Goal: Task Accomplishment & Management: Use online tool/utility

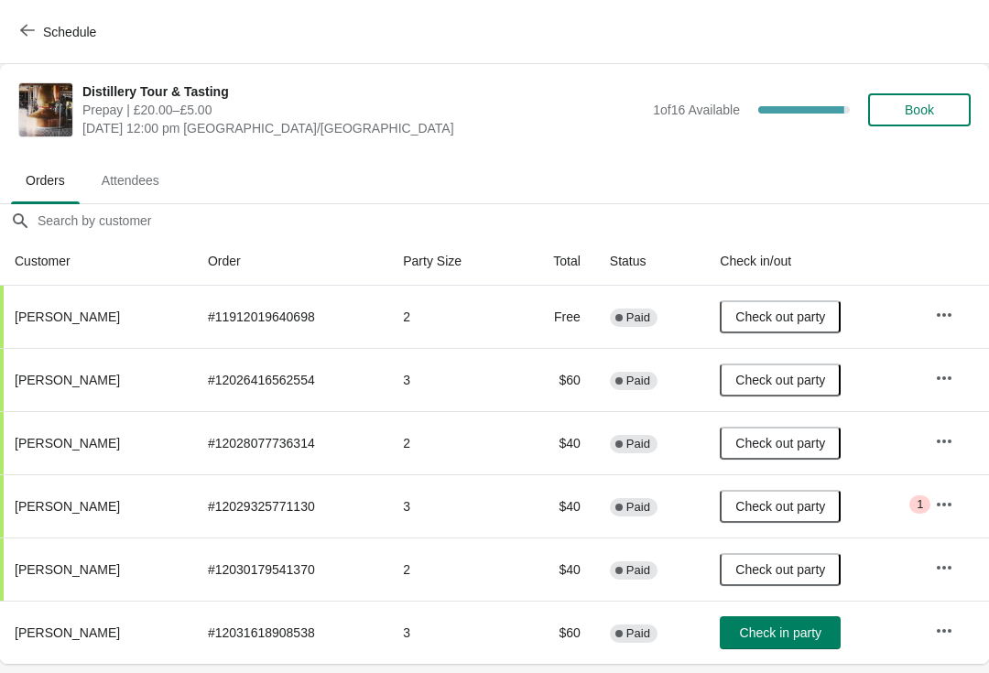
click at [785, 624] on button "Check in party" at bounding box center [780, 632] width 121 height 33
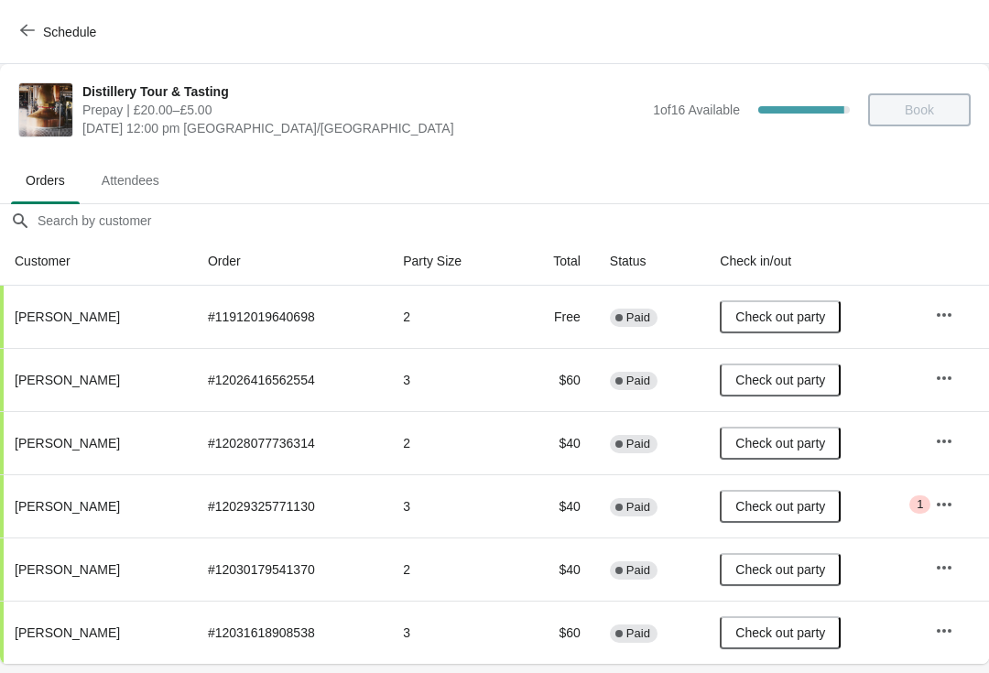
click at [37, 20] on button "Schedule" at bounding box center [60, 32] width 102 height 33
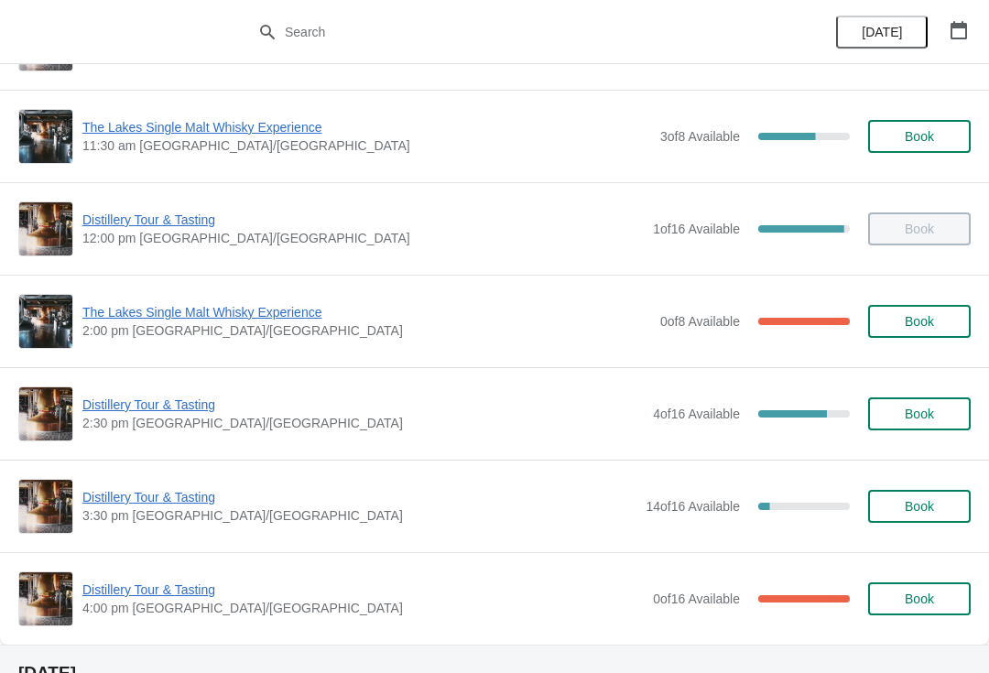
scroll to position [174, 0]
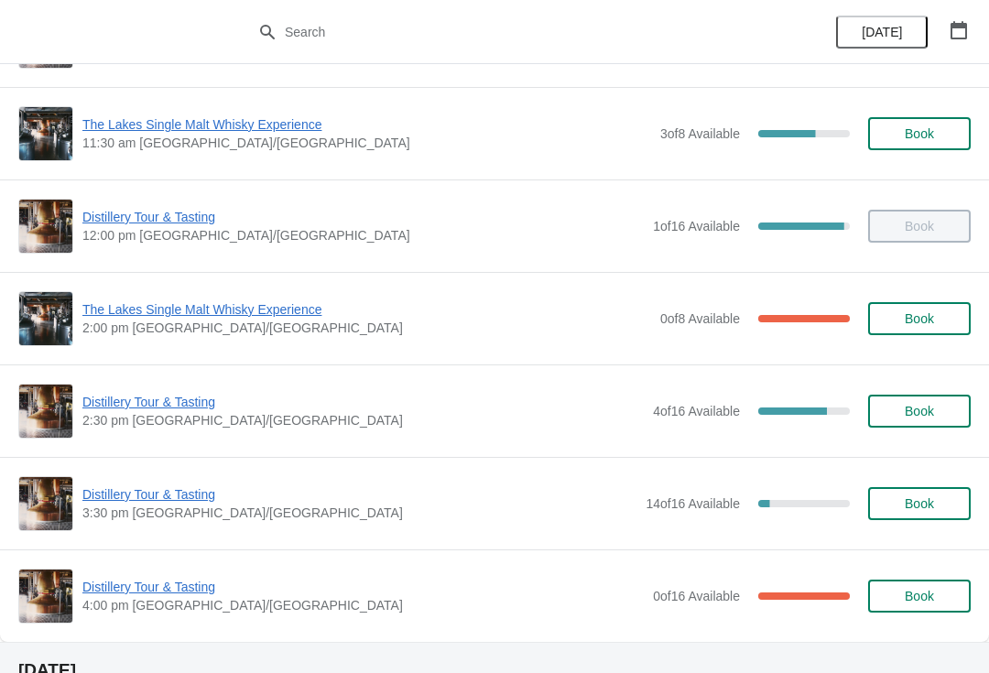
click at [158, 396] on span "Distillery Tour & Tasting" at bounding box center [362, 402] width 561 height 18
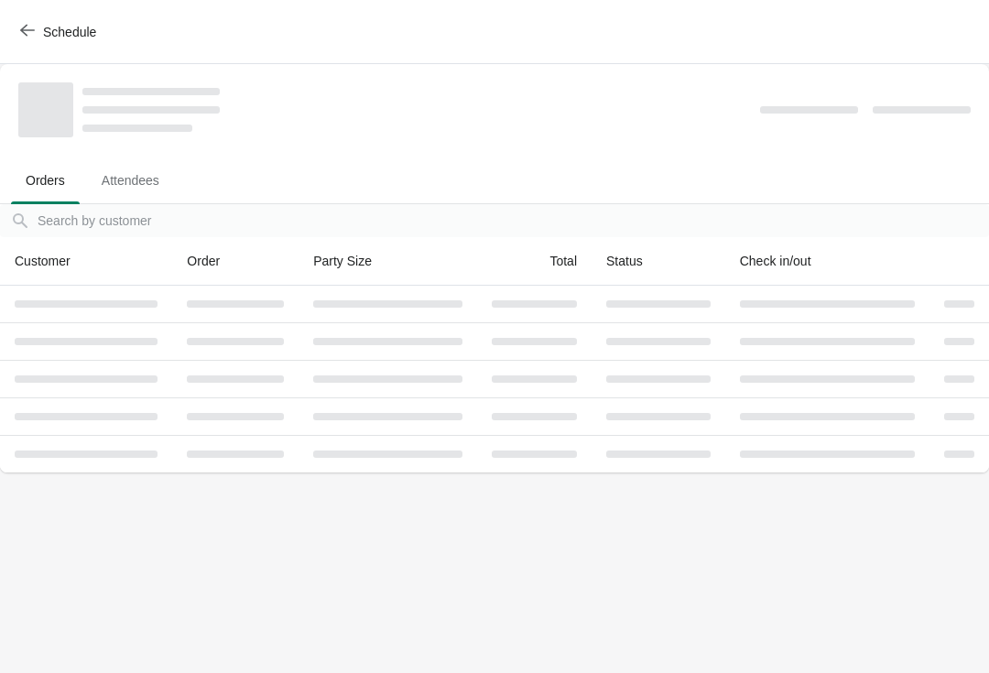
scroll to position [0, 0]
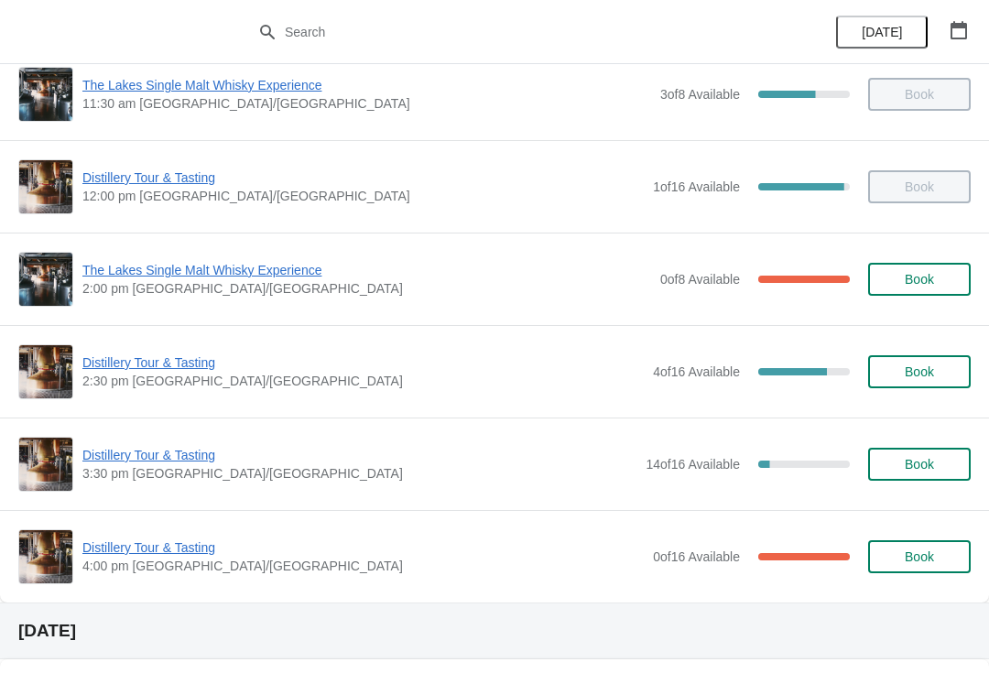
scroll to position [212, 0]
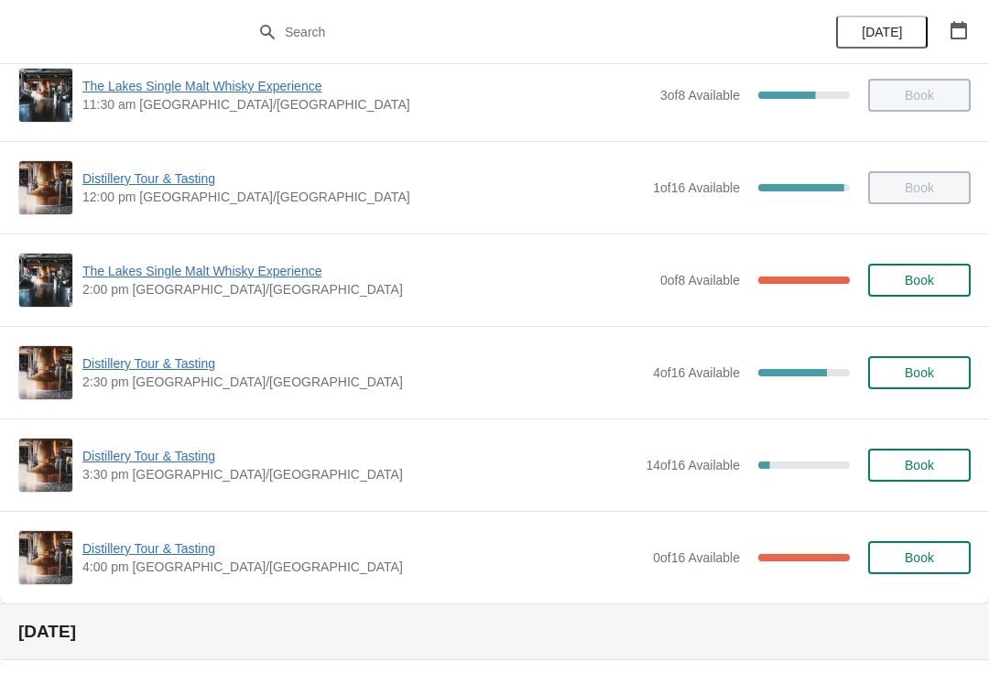
click at [434, 604] on div "[DATE]" at bounding box center [494, 631] width 989 height 57
click at [464, 590] on div "Distillery Tour & Tasting 4:00 pm Europe/[GEOGRAPHIC_DATA] 0 of 16 Available 10…" at bounding box center [494, 557] width 989 height 92
click at [476, 583] on div "Distillery Tour & Tasting 4:00 pm Europe/[GEOGRAPHIC_DATA] 0 of 16 Available 10…" at bounding box center [494, 557] width 952 height 55
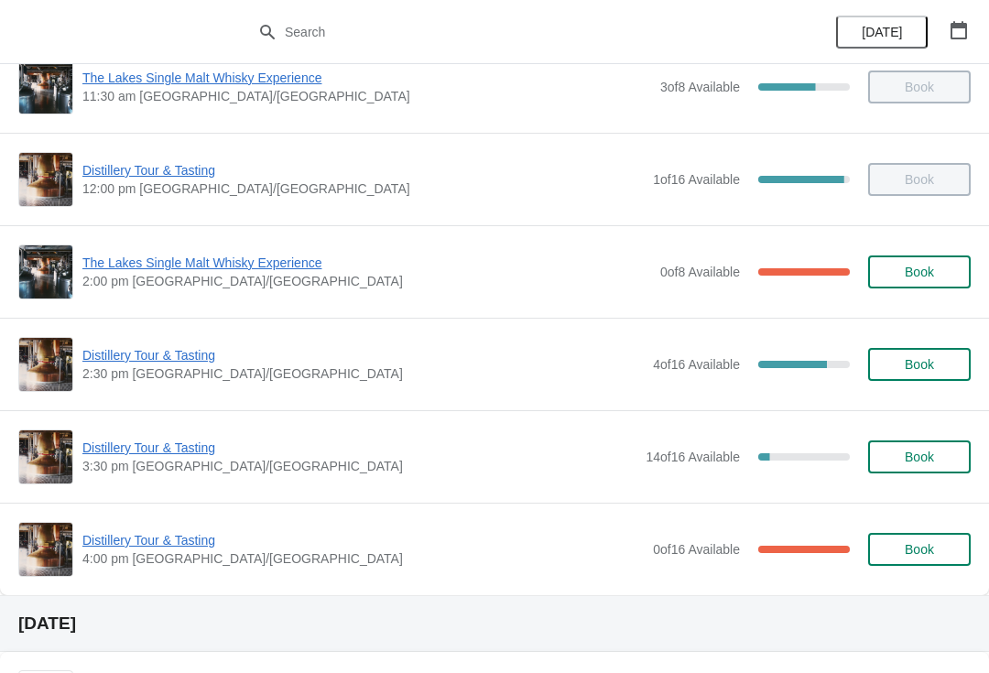
click at [33, 497] on div "Distillery Tour & Tasting 3:30 pm [GEOGRAPHIC_DATA]/[GEOGRAPHIC_DATA] 14 of 16 …" at bounding box center [494, 456] width 989 height 92
click at [120, 269] on span "The Lakes Single Malt Whisky Experience" at bounding box center [366, 263] width 569 height 18
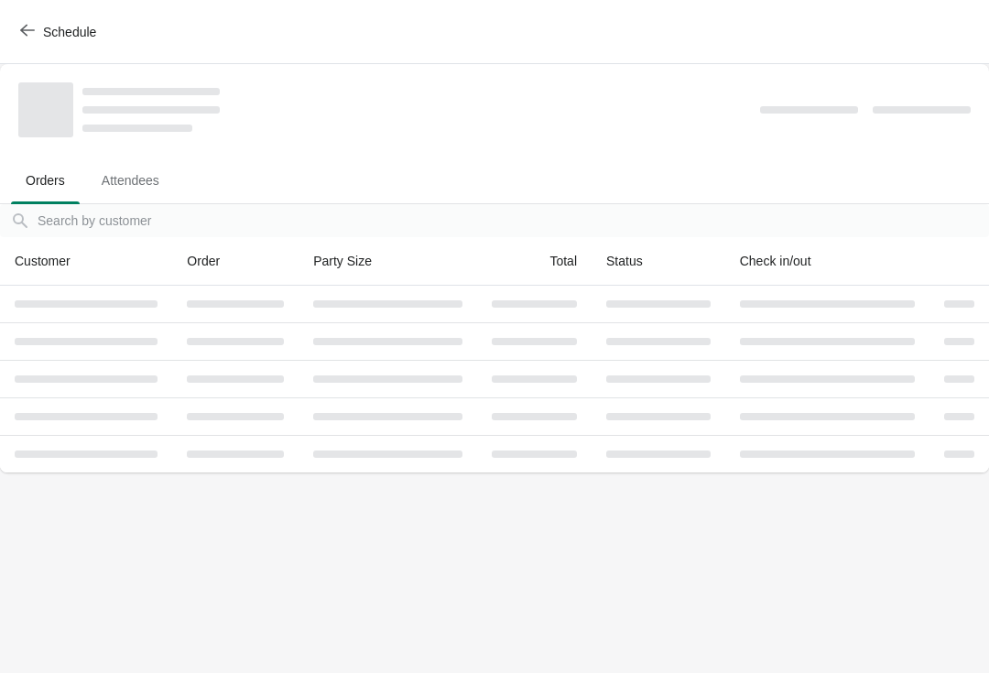
scroll to position [0, 0]
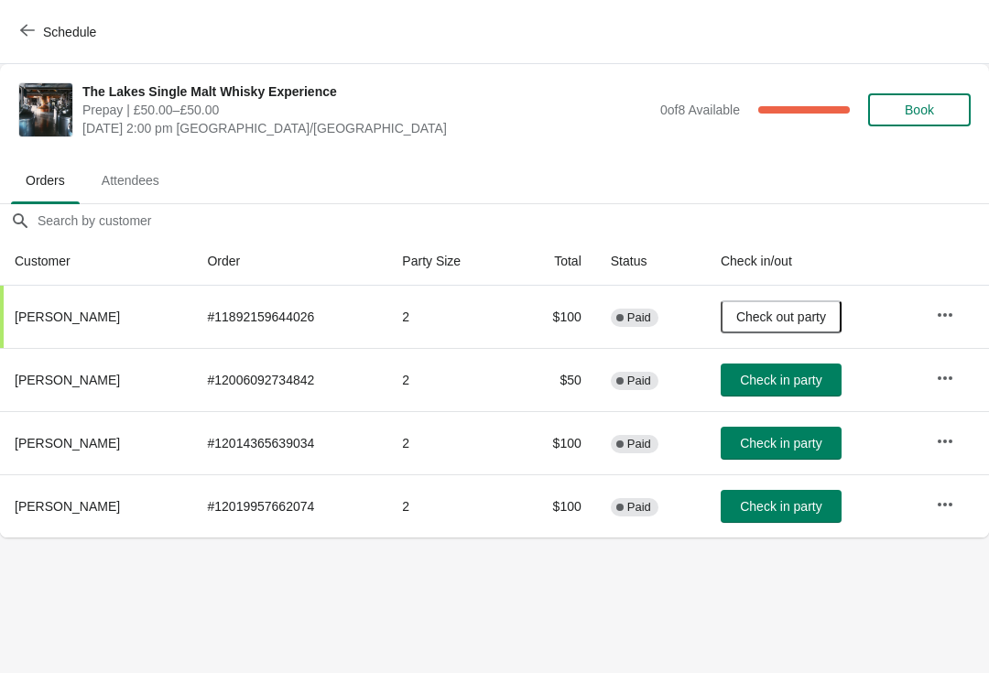
click at [787, 394] on button "Check in party" at bounding box center [781, 379] width 121 height 33
click at [810, 515] on button "Check in party" at bounding box center [781, 506] width 121 height 33
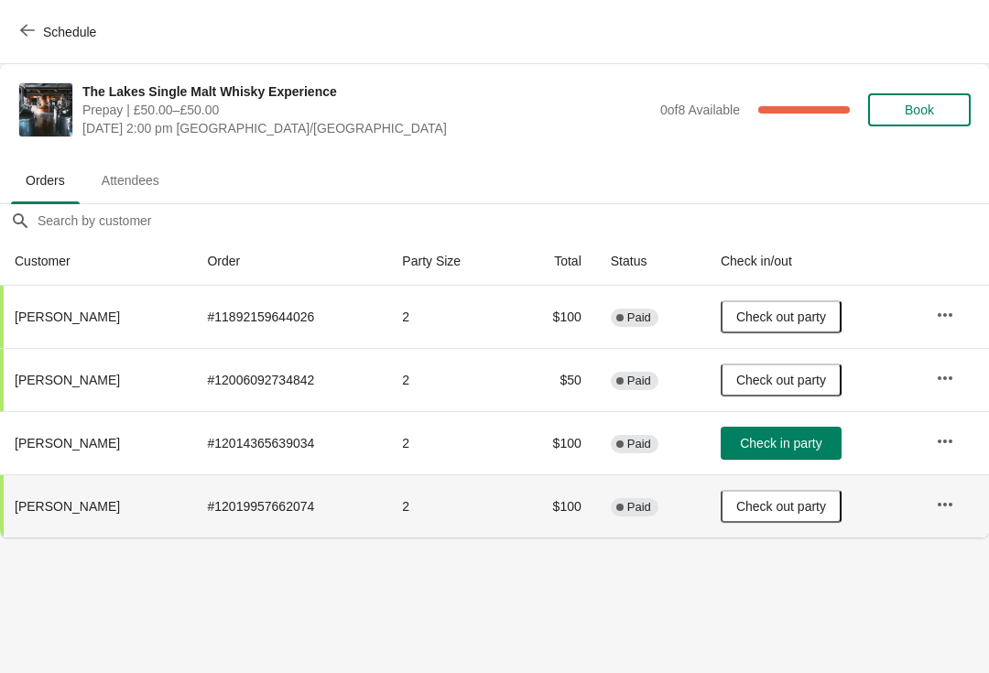
click at [763, 436] on span "Check in party" at bounding box center [780, 443] width 81 height 15
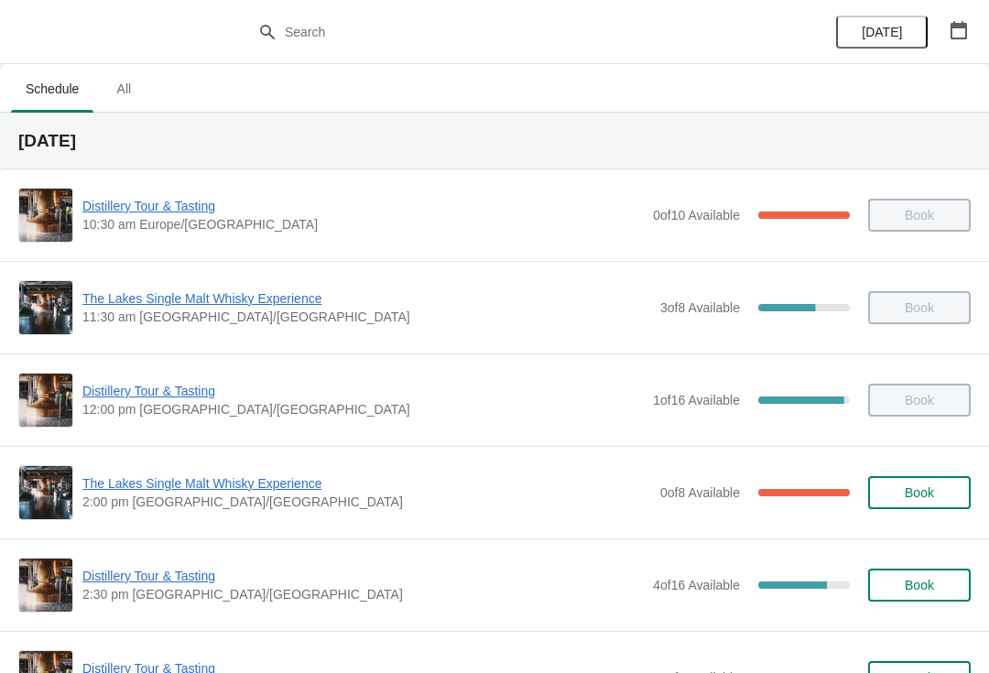
click at [206, 491] on span "The Lakes Single Malt Whisky Experience" at bounding box center [366, 483] width 569 height 18
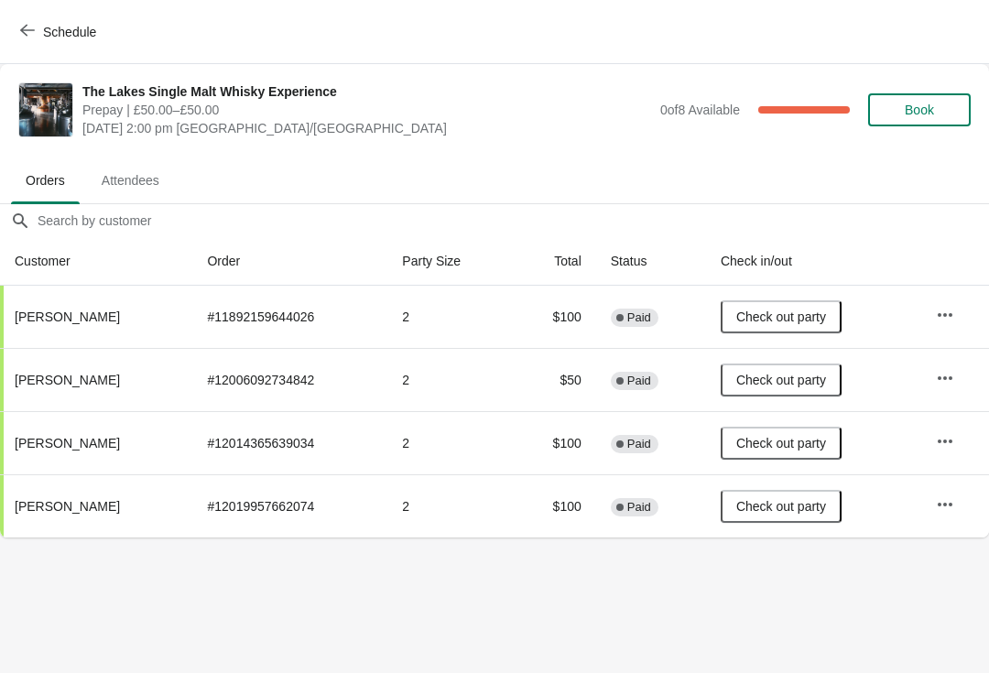
click at [0, 42] on div "Schedule" at bounding box center [494, 32] width 989 height 64
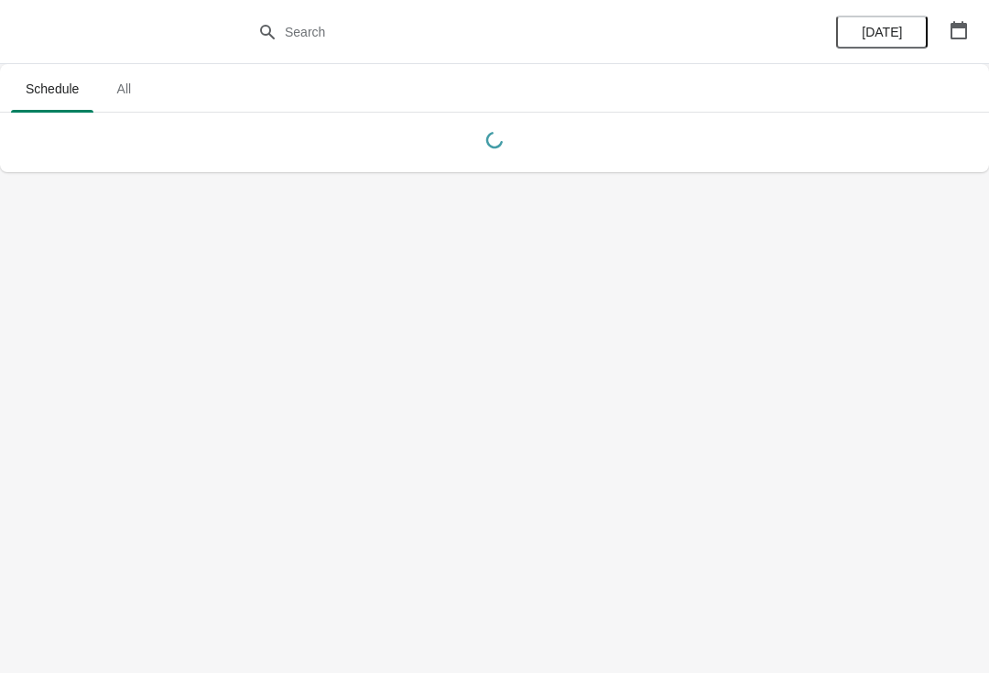
click at [957, 43] on button "button" at bounding box center [958, 30] width 33 height 33
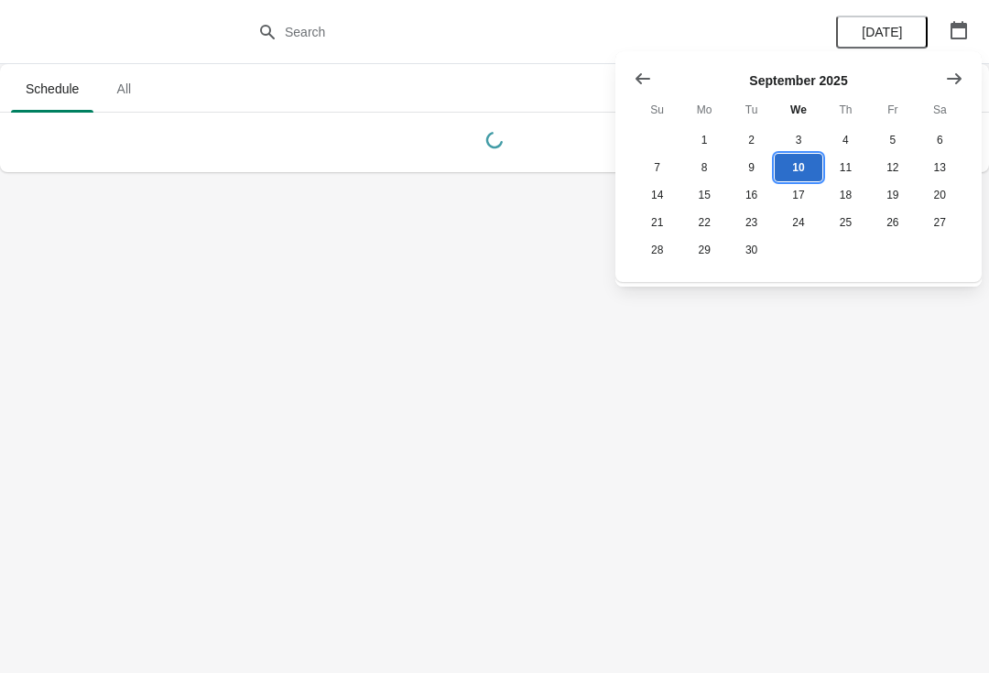
click at [808, 161] on button "10" at bounding box center [798, 167] width 47 height 27
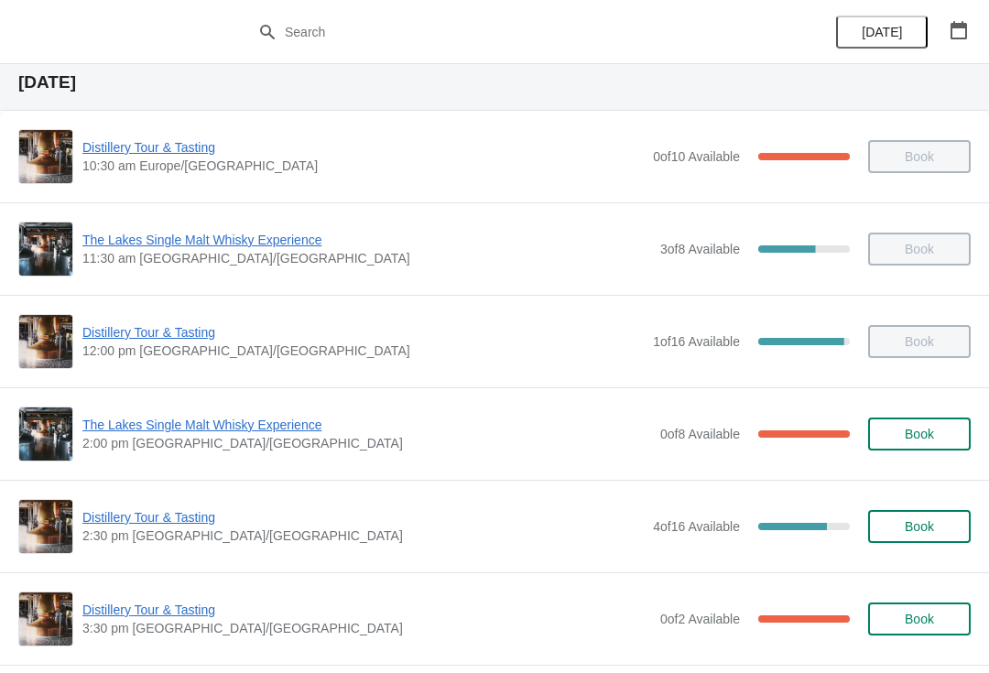
scroll to position [60, 0]
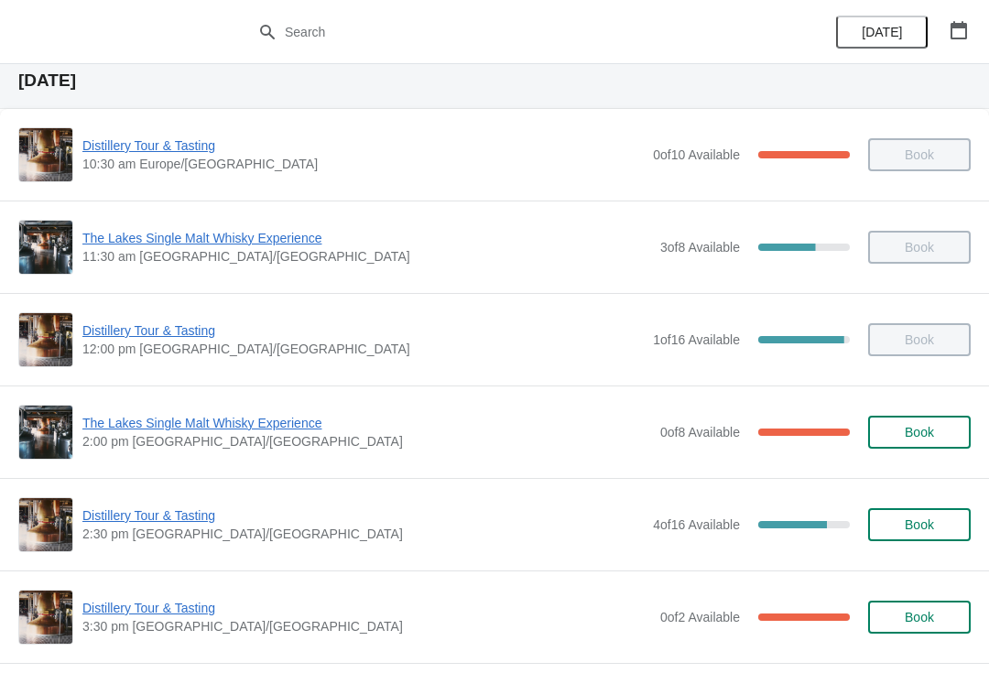
click at [136, 514] on span "Distillery Tour & Tasting" at bounding box center [362, 515] width 561 height 18
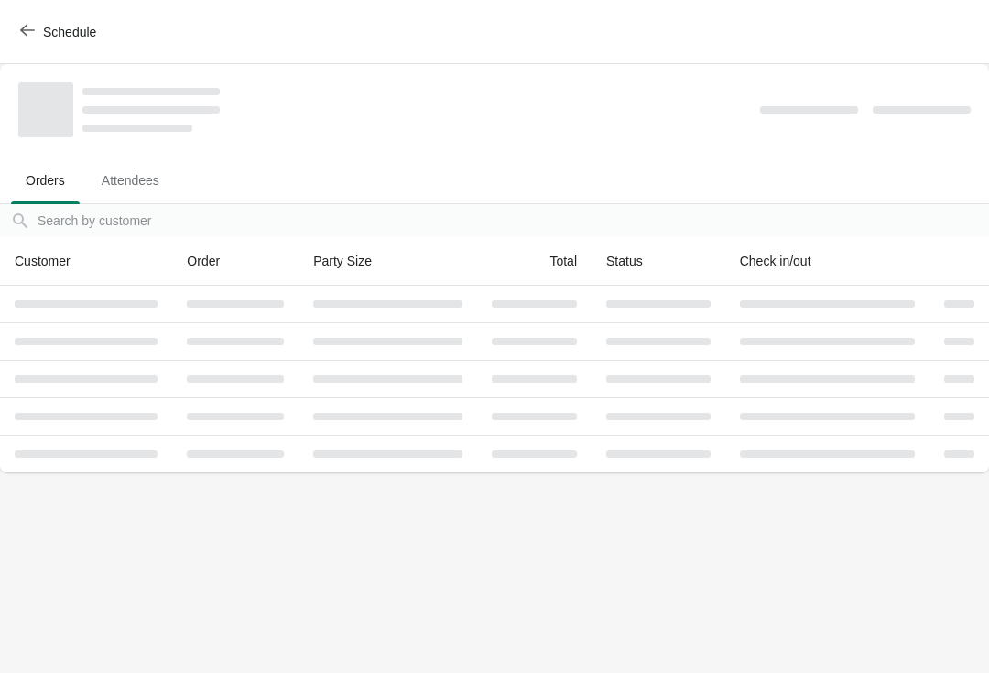
scroll to position [0, 0]
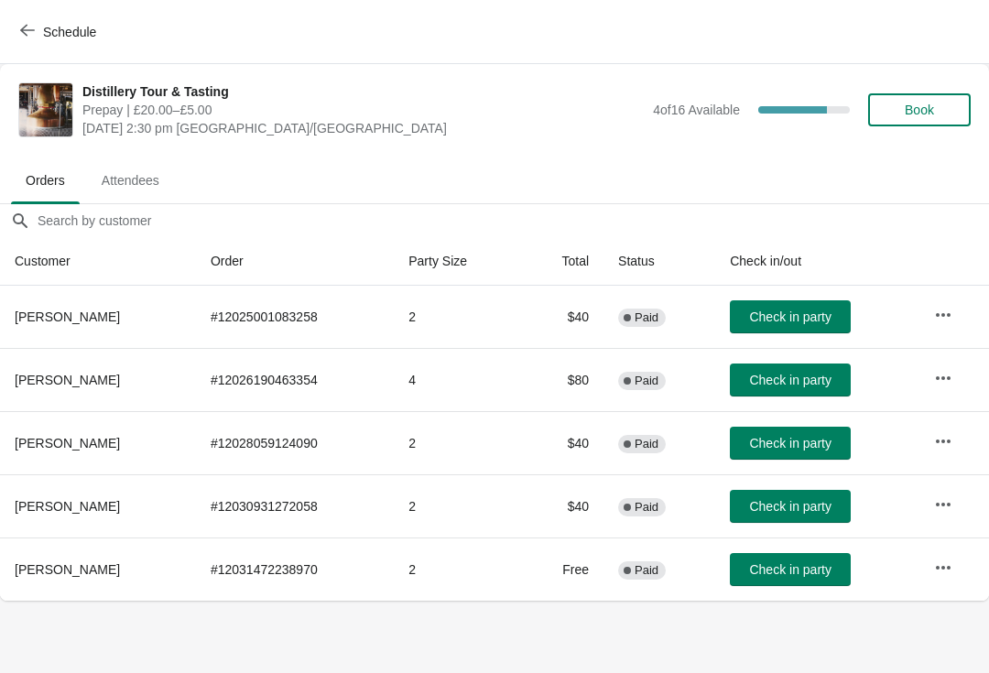
click at [794, 574] on span "Check in party" at bounding box center [789, 569] width 81 height 15
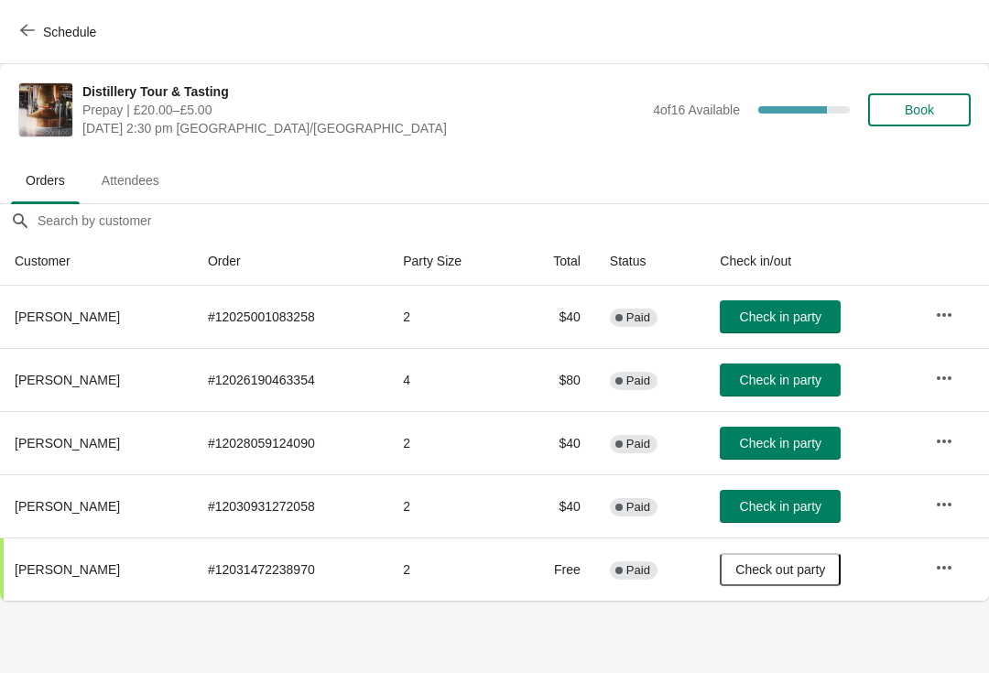
click at [768, 507] on span "Check in party" at bounding box center [780, 506] width 81 height 15
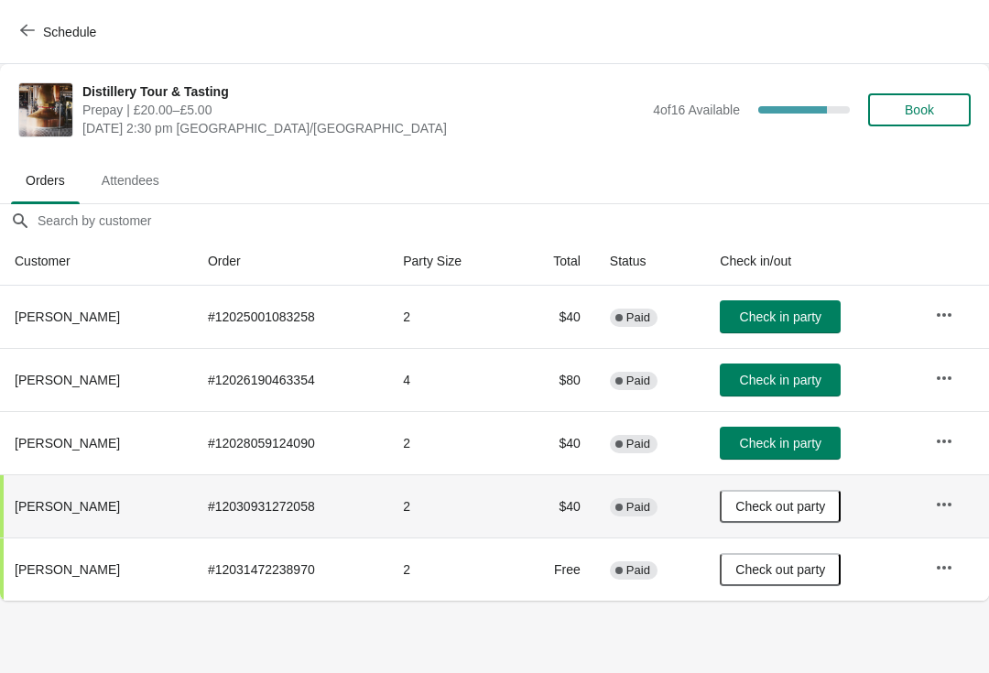
click at [774, 508] on span "Check out party" at bounding box center [780, 506] width 90 height 15
click at [778, 509] on span "Check in party" at bounding box center [780, 506] width 81 height 15
click at [777, 375] on span "Check in party" at bounding box center [780, 380] width 81 height 15
